Goal: Task Accomplishment & Management: Manage account settings

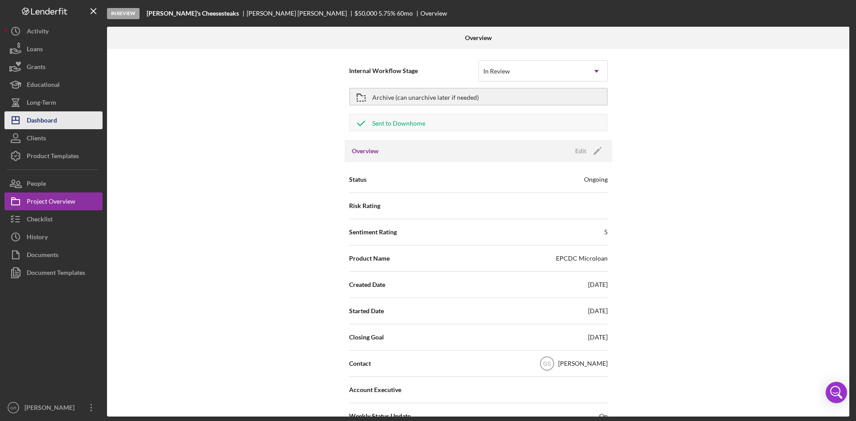
click at [44, 123] on div "Dashboard" at bounding box center [42, 121] width 30 height 20
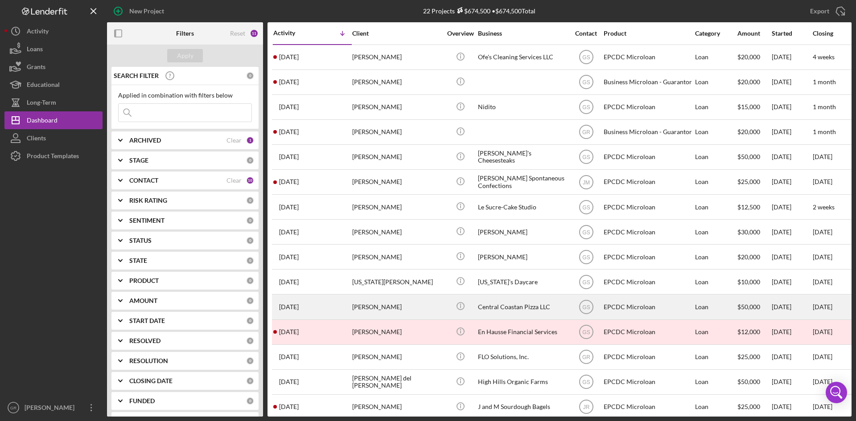
click at [424, 306] on div "[PERSON_NAME]" at bounding box center [396, 307] width 89 height 24
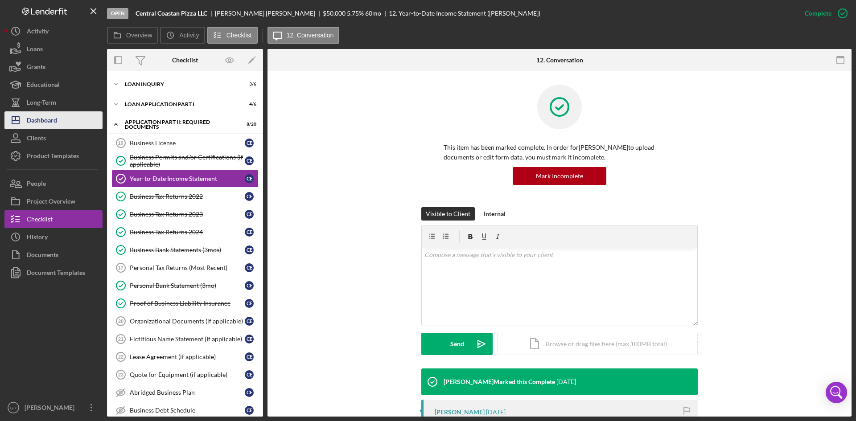
click at [42, 115] on div "Dashboard" at bounding box center [42, 121] width 30 height 20
